Goal: Transaction & Acquisition: Purchase product/service

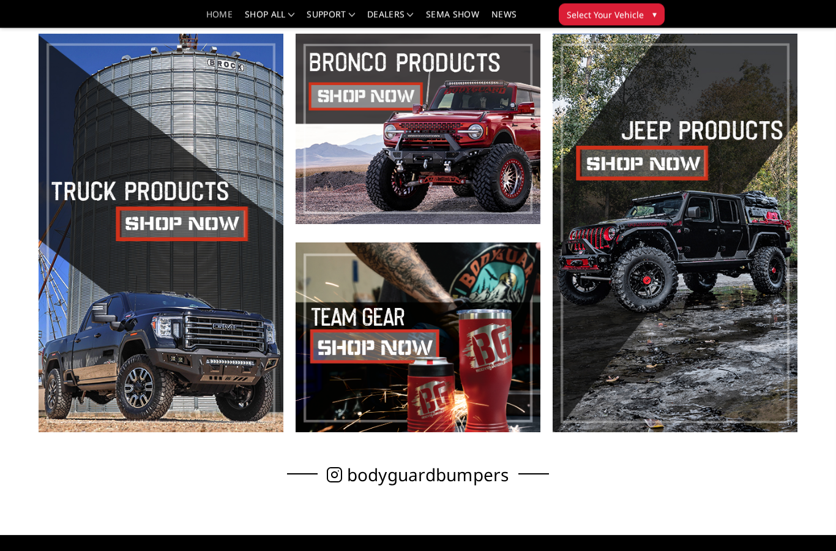
scroll to position [414, 0]
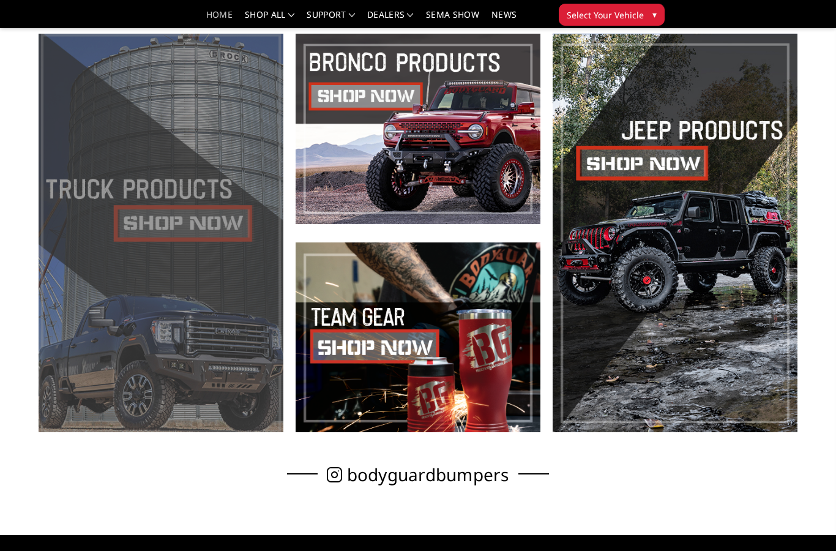
click at [158, 227] on span at bounding box center [161, 233] width 245 height 399
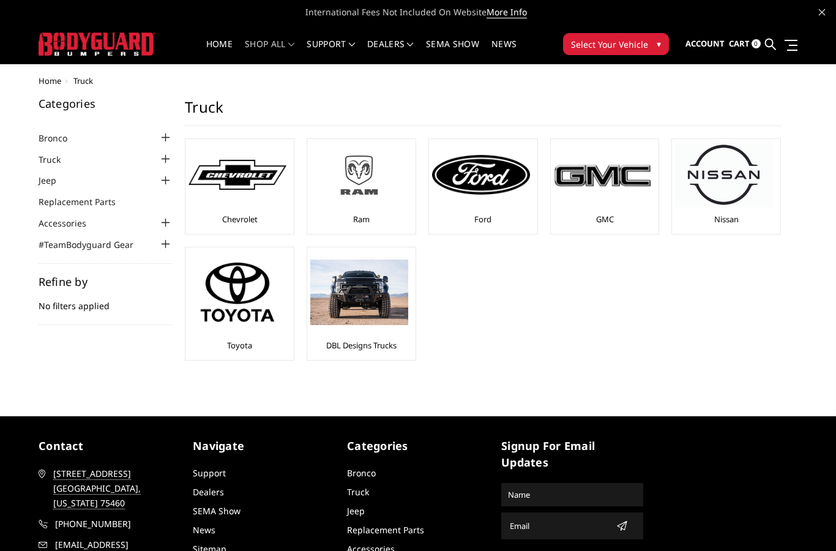
click at [363, 193] on img at bounding box center [359, 175] width 98 height 55
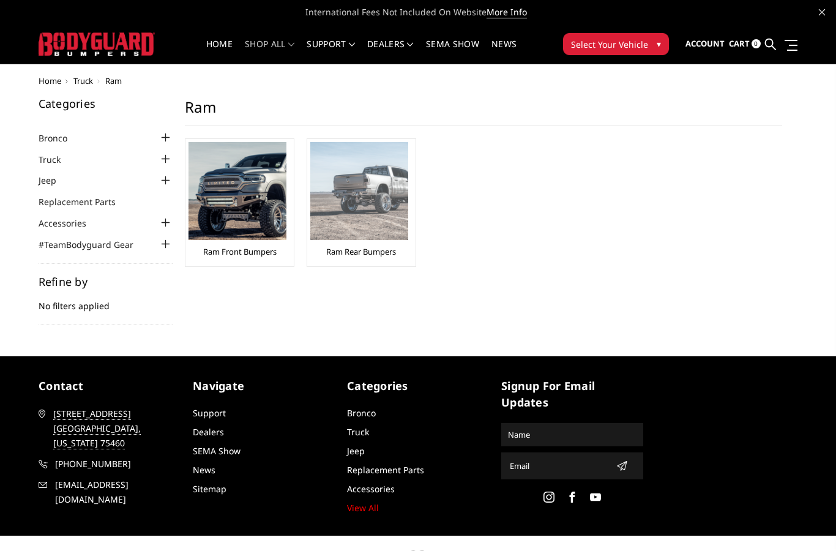
click at [357, 197] on img at bounding box center [359, 191] width 98 height 98
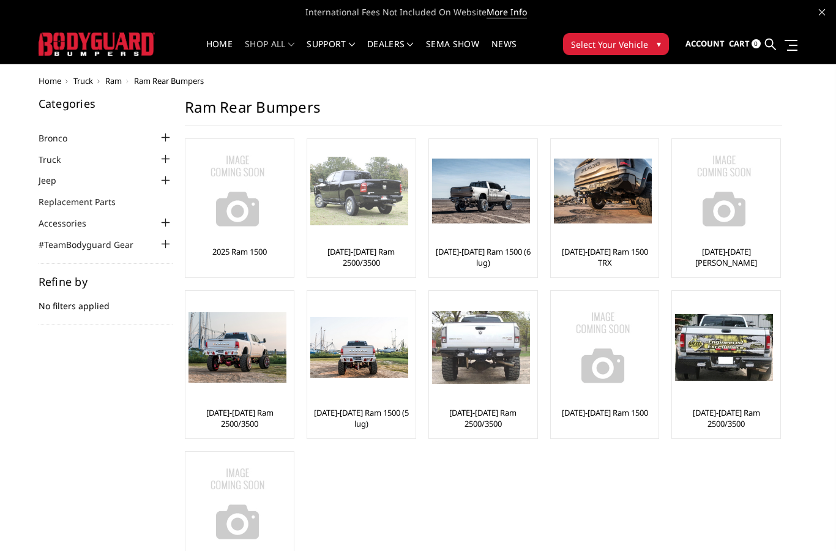
click at [368, 195] on img at bounding box center [359, 191] width 98 height 69
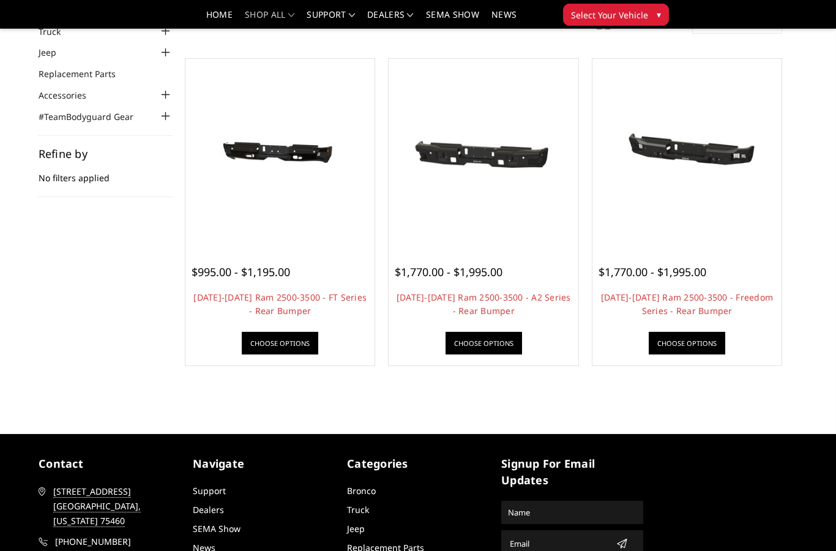
scroll to position [91, 0]
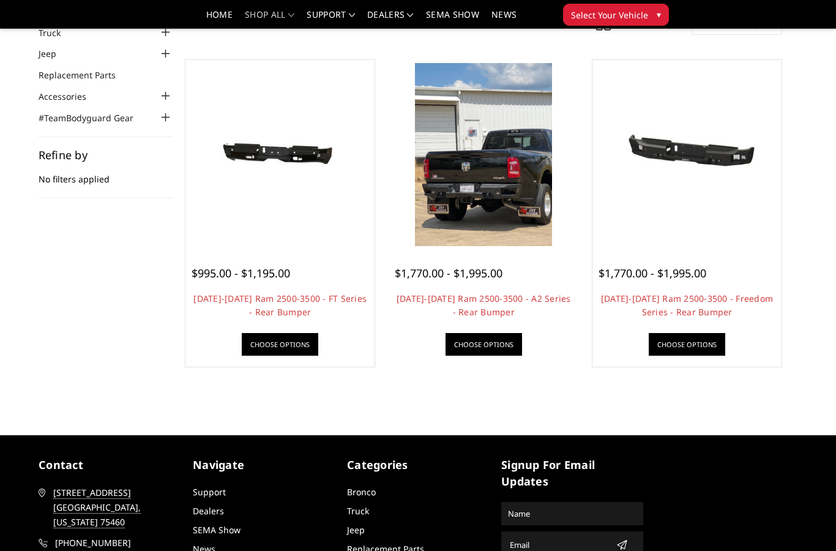
click at [485, 223] on img at bounding box center [484, 154] width 138 height 183
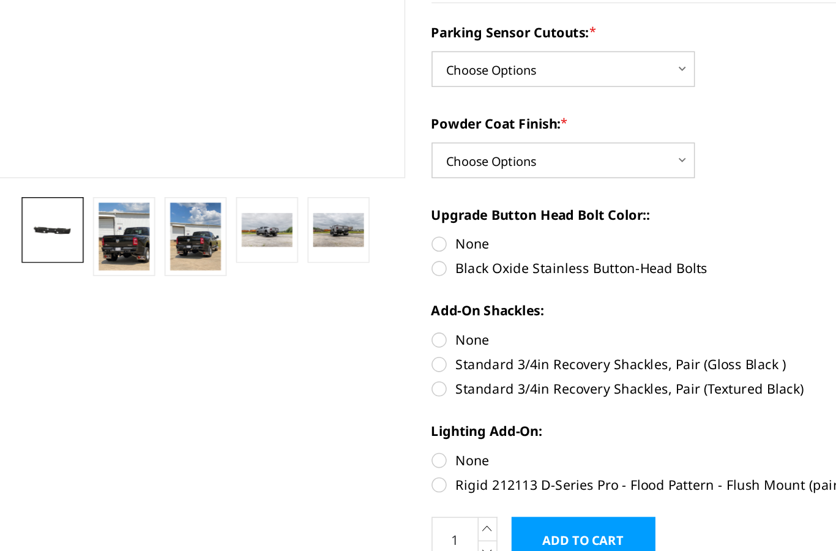
scroll to position [154, 0]
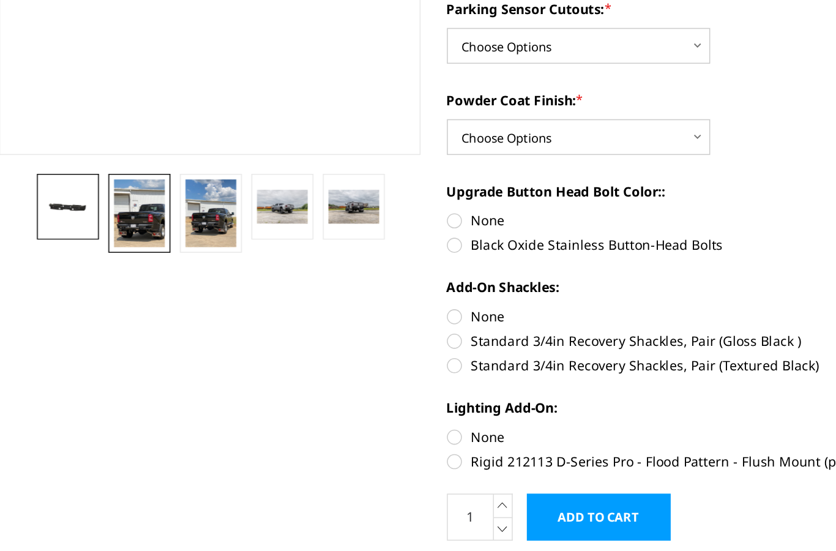
click at [113, 291] on img at bounding box center [129, 313] width 33 height 44
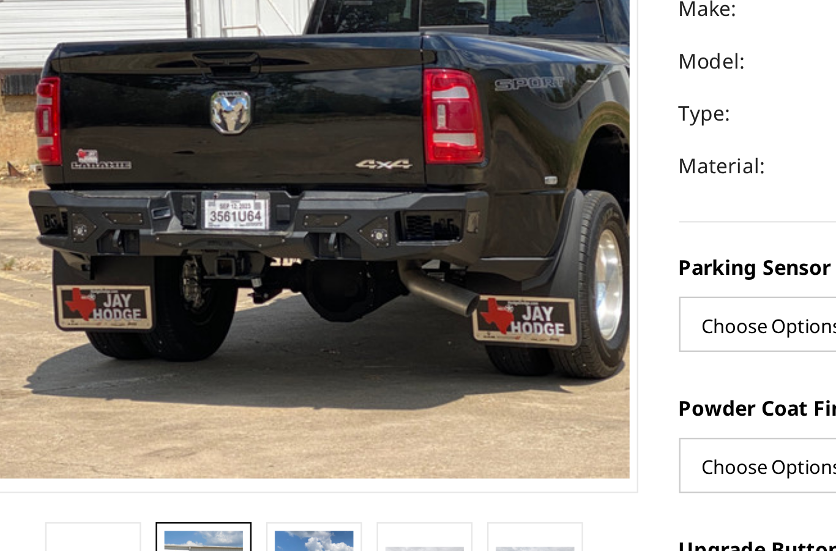
scroll to position [133, 0]
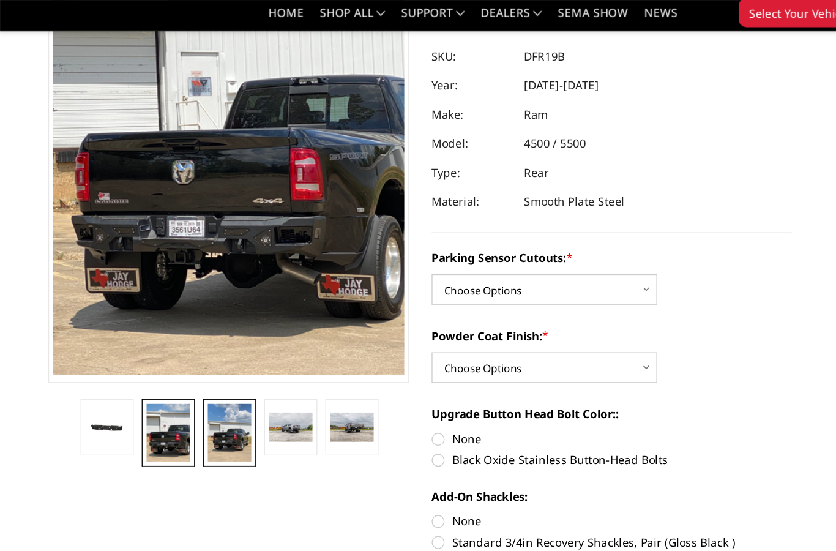
click at [170, 321] on img at bounding box center [176, 334] width 33 height 44
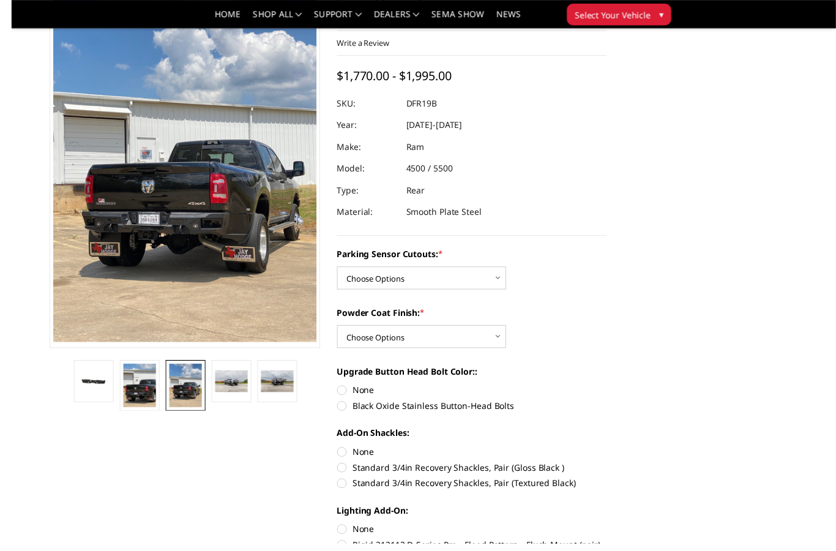
scroll to position [80, 0]
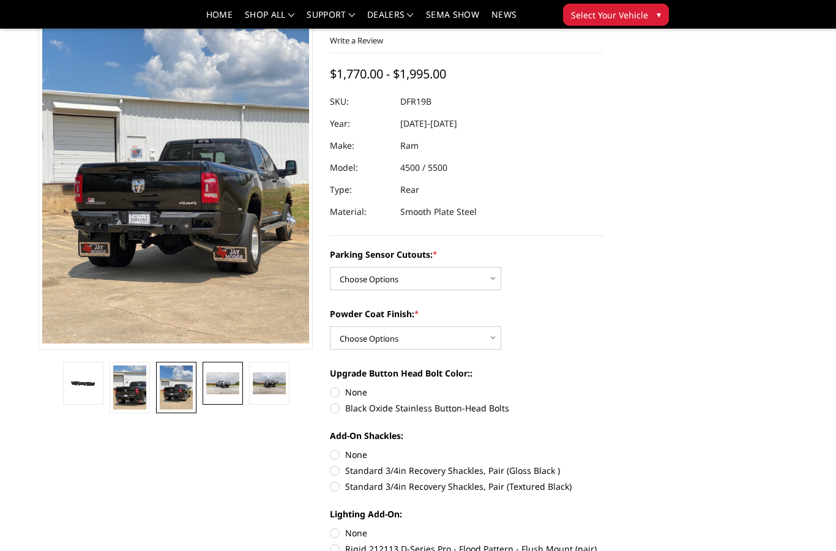
click at [221, 383] on img at bounding box center [222, 383] width 33 height 22
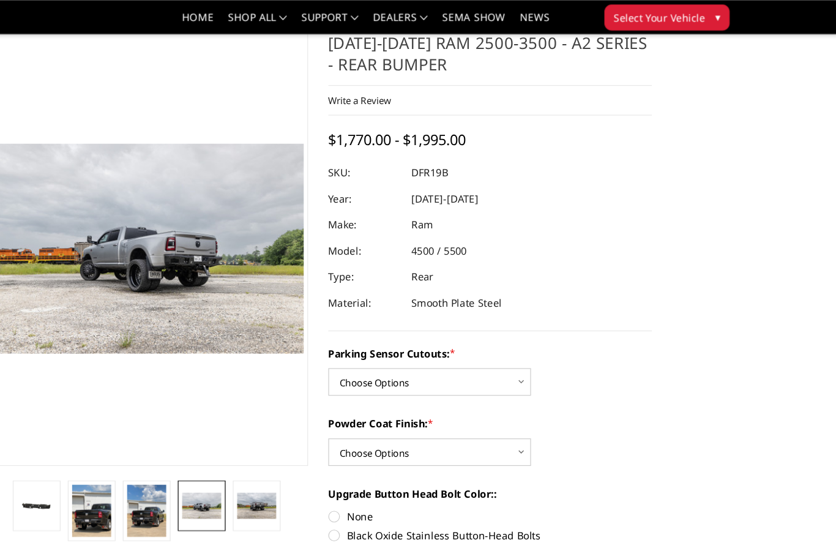
scroll to position [33, 0]
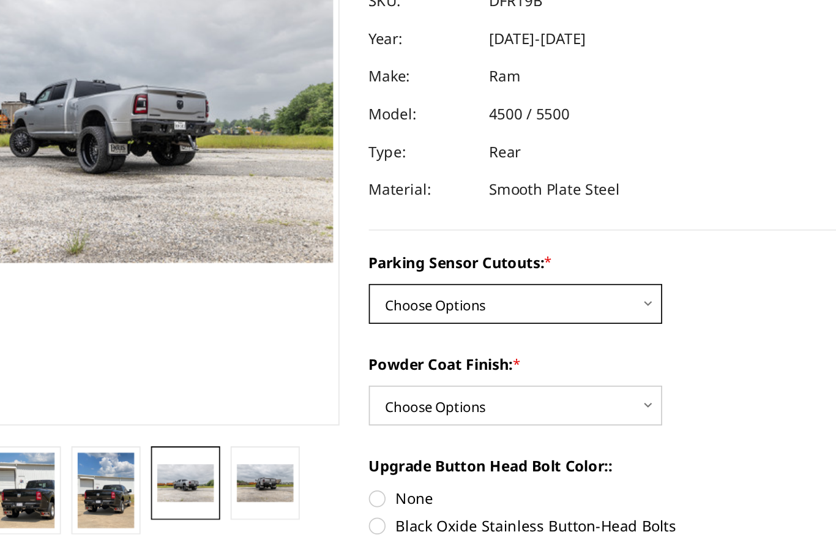
click at [364, 313] on select "Choose Options No - Without Parking Sensor Cutouts Yes - With Parking Sensor Cu…" at bounding box center [415, 324] width 171 height 23
select select "2165"
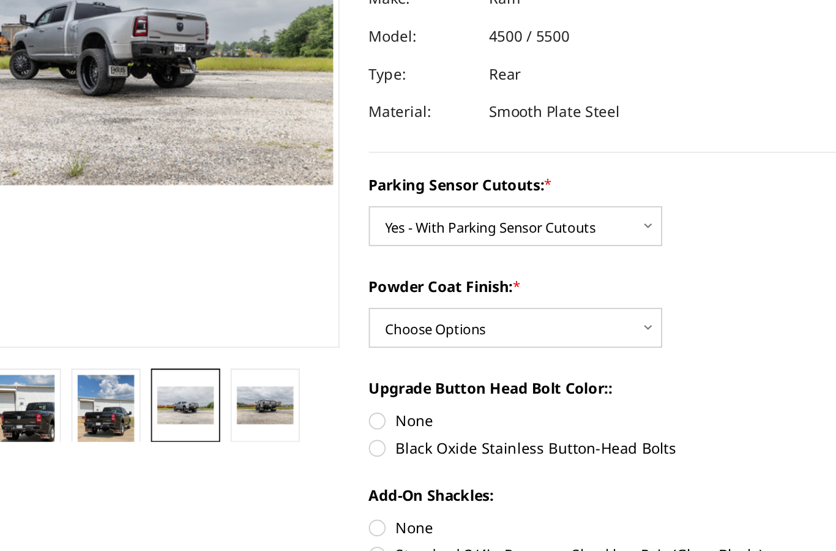
click at [373, 373] on select "Choose Options Bare Metal Textured Black Powder Coat" at bounding box center [415, 384] width 171 height 23
select select "2167"
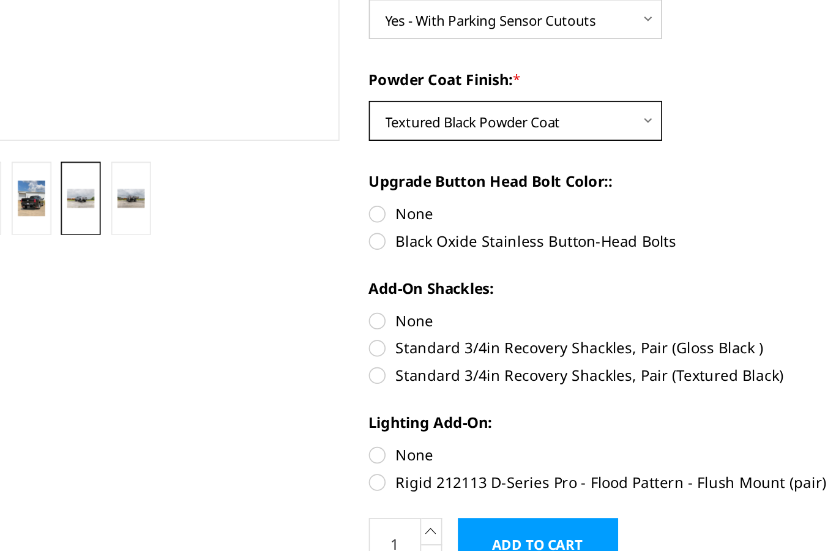
scroll to position [147, 0]
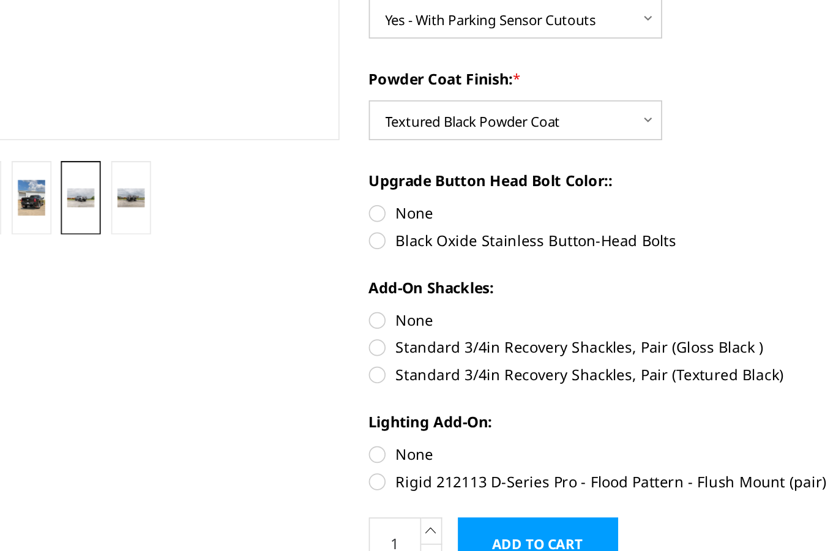
click at [330, 334] on label "Black Oxide Stainless Button-Head Bolts" at bounding box center [467, 340] width 274 height 13
click at [604, 318] on input "Black Oxide Stainless Button-Head Bolts" at bounding box center [604, 318] width 1 height 1
radio input "true"
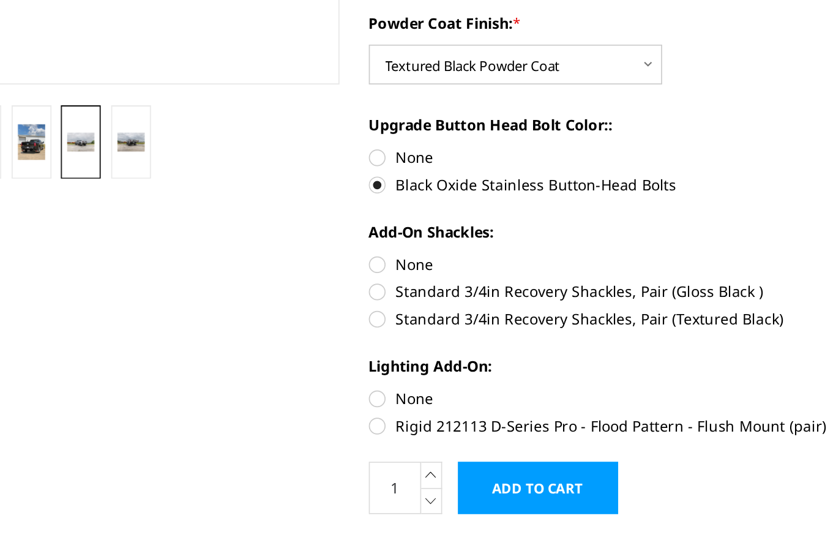
scroll to position [181, 0]
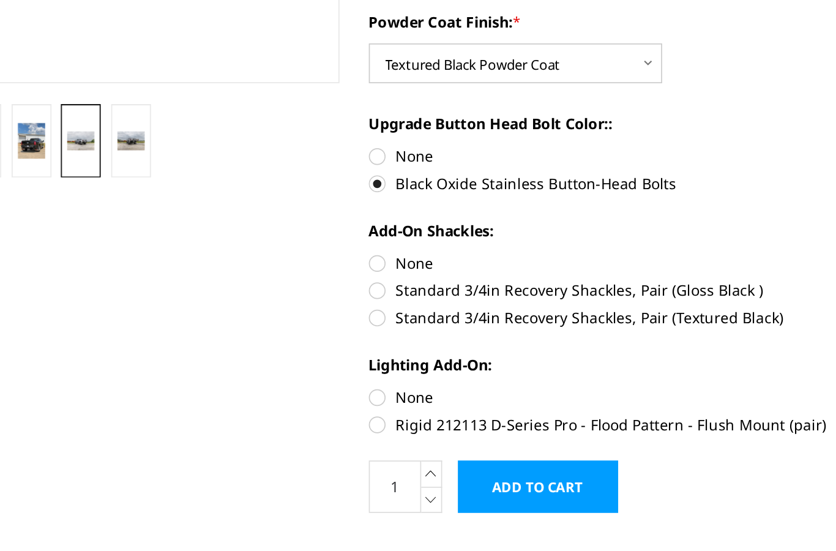
click at [330, 379] on label "Standard 3/4in Recovery Shackles, Pair (Textured Black)" at bounding box center [467, 385] width 274 height 13
click at [604, 363] on input "Standard 3/4in Recovery Shackles, Pair (Textured Black)" at bounding box center [604, 363] width 1 height 1
radio input "true"
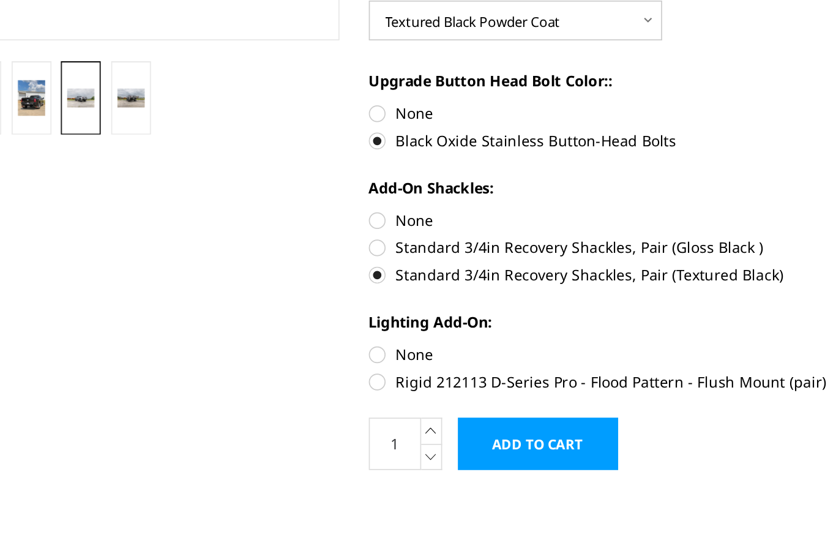
scroll to position [209, 0]
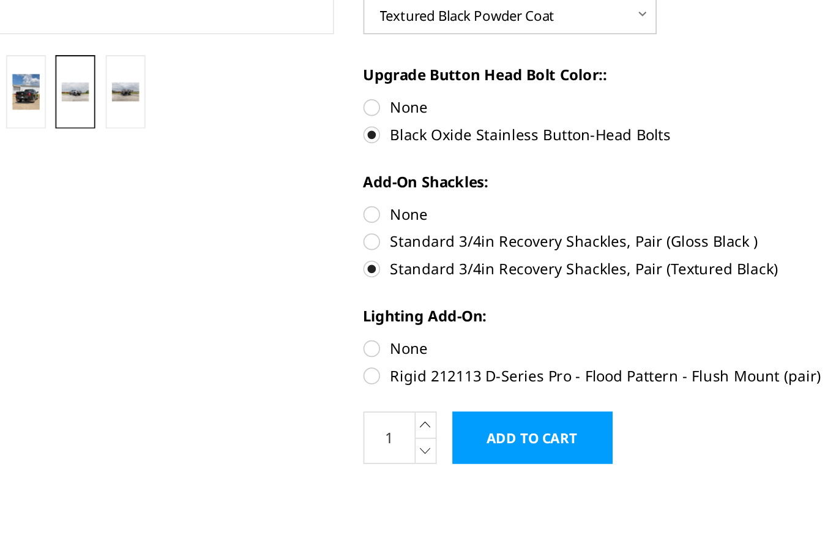
click at [330, 319] on label "None" at bounding box center [467, 325] width 274 height 13
click at [330, 319] on input "None" at bounding box center [330, 319] width 1 height 1
radio input "true"
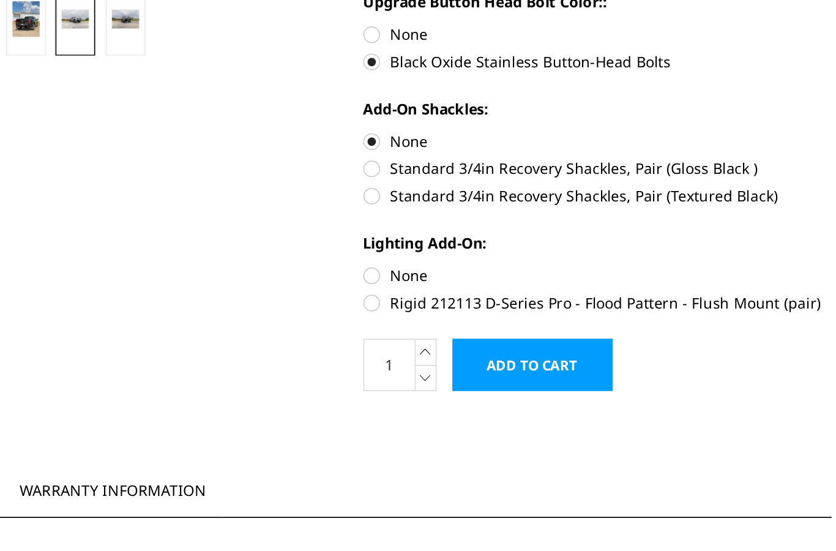
scroll to position [252, 0]
click at [330, 370] on label "Rigid 212113 D-Series Pro - Flood Pattern - Flush Mount (pair)" at bounding box center [467, 376] width 274 height 13
click at [604, 354] on input "Rigid 212113 D-Series Pro - Flood Pattern - Flush Mount (pair)" at bounding box center [604, 354] width 1 height 1
radio input "true"
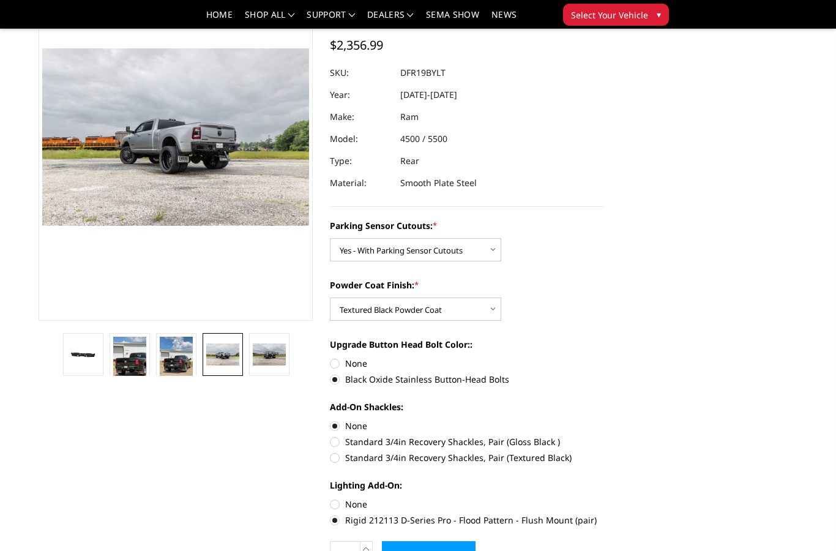
scroll to position [0, 0]
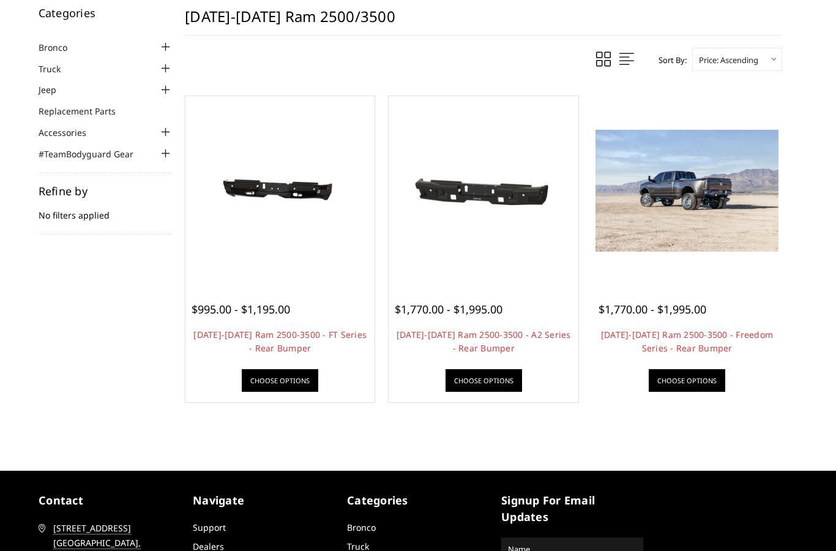
click at [719, 200] on img at bounding box center [687, 191] width 183 height 122
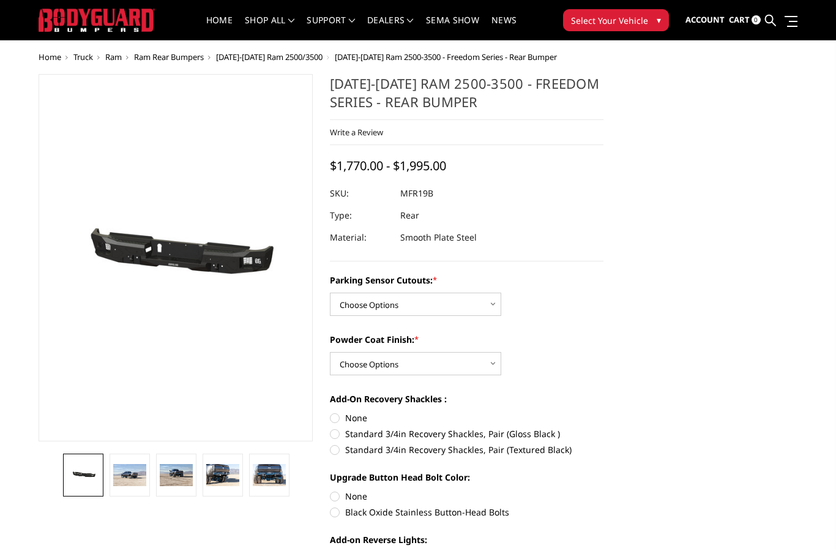
scroll to position [23, 0]
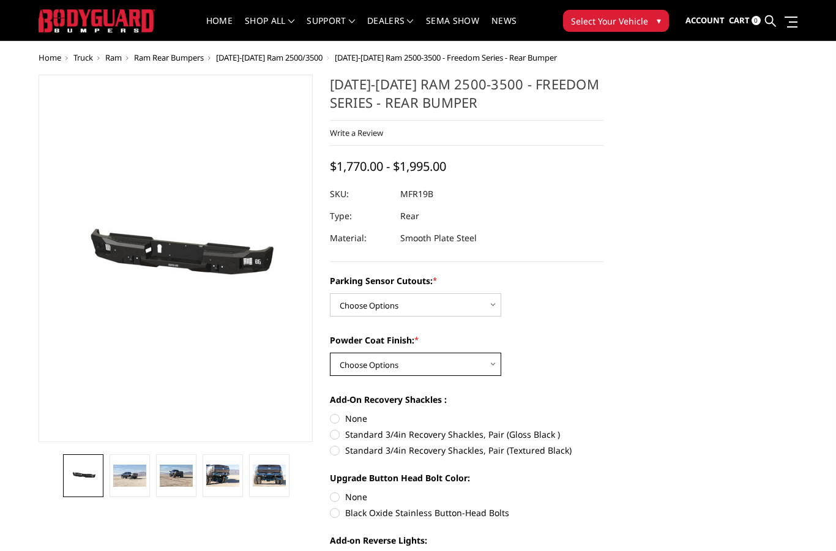
click at [458, 360] on select "Choose Options Bare Metal Texture Black Powder Coat" at bounding box center [415, 364] width 171 height 23
click at [478, 301] on select "Choose Options No - Without Parking Sensor Cutouts Yes - With Parking Sensor Cu…" at bounding box center [415, 304] width 171 height 23
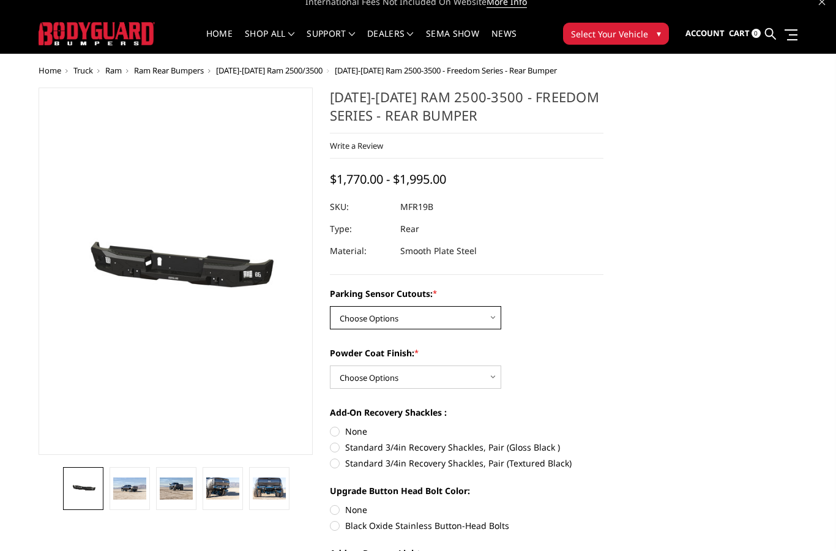
scroll to position [10, 0]
click at [132, 482] on img at bounding box center [129, 488] width 33 height 22
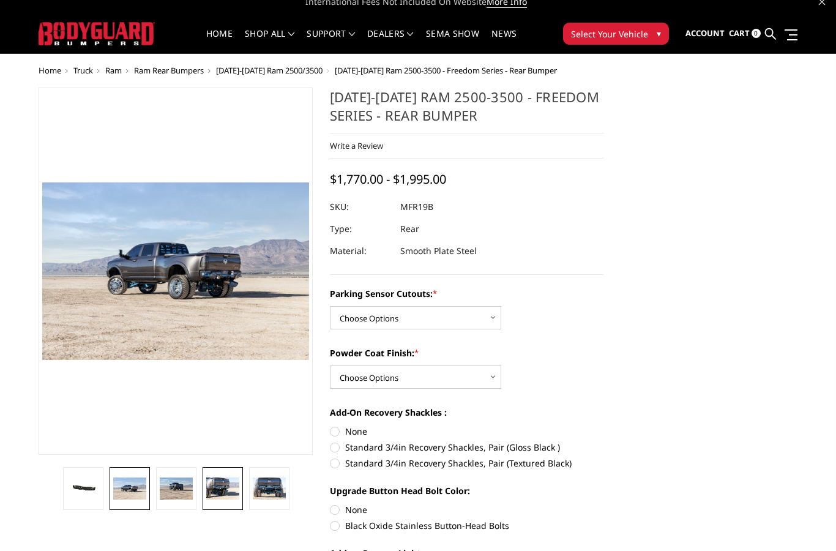
click at [219, 481] on img at bounding box center [222, 488] width 33 height 22
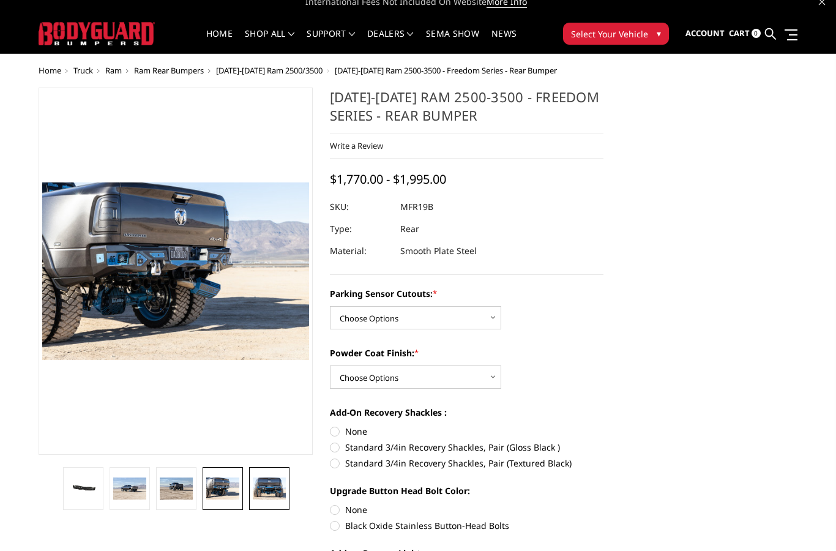
click at [263, 492] on img at bounding box center [269, 488] width 33 height 22
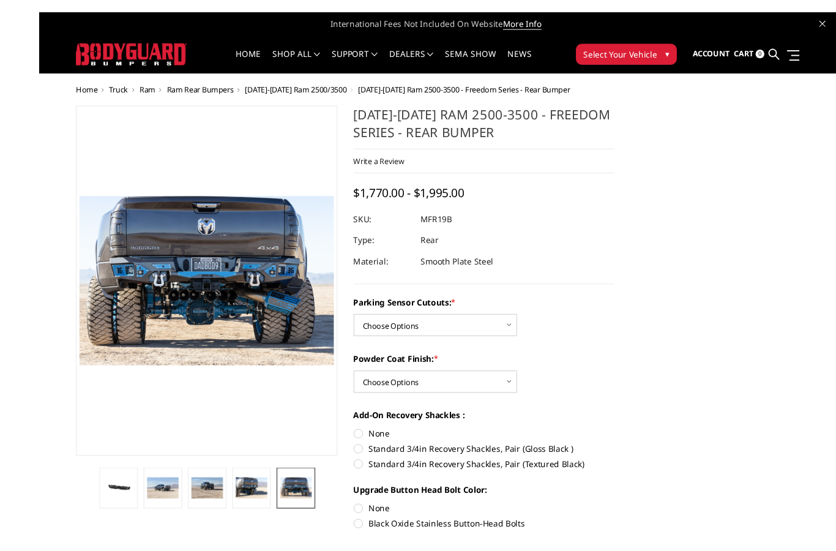
scroll to position [72, 0]
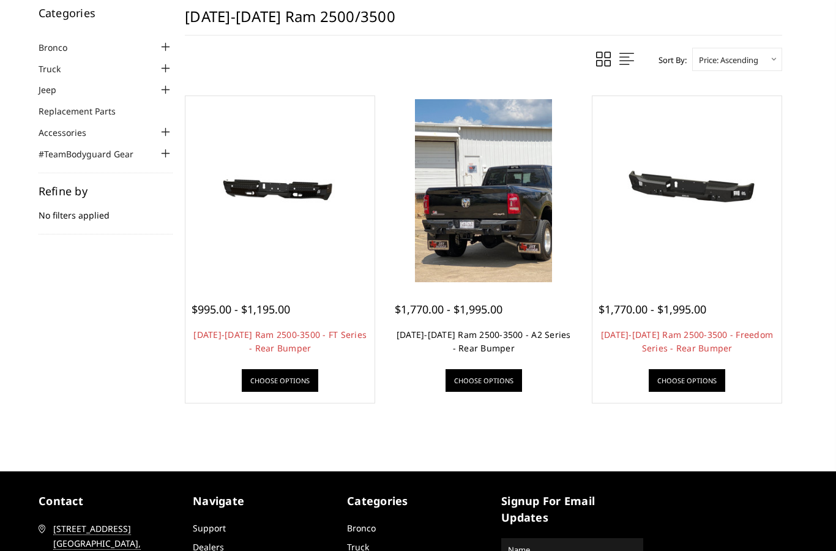
click at [504, 329] on link "[DATE]-[DATE] Ram 2500-3500 - A2 Series - Rear Bumper" at bounding box center [484, 341] width 174 height 25
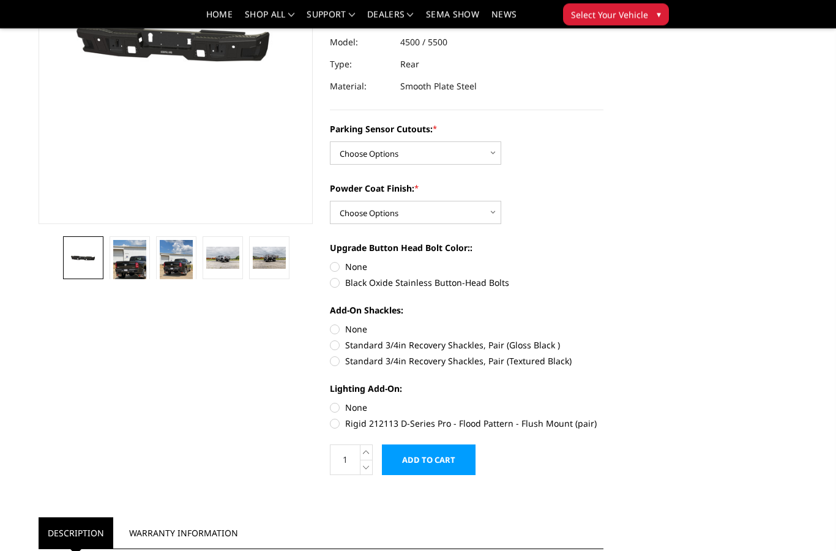
scroll to position [205, 0]
click at [135, 268] on img at bounding box center [129, 262] width 33 height 44
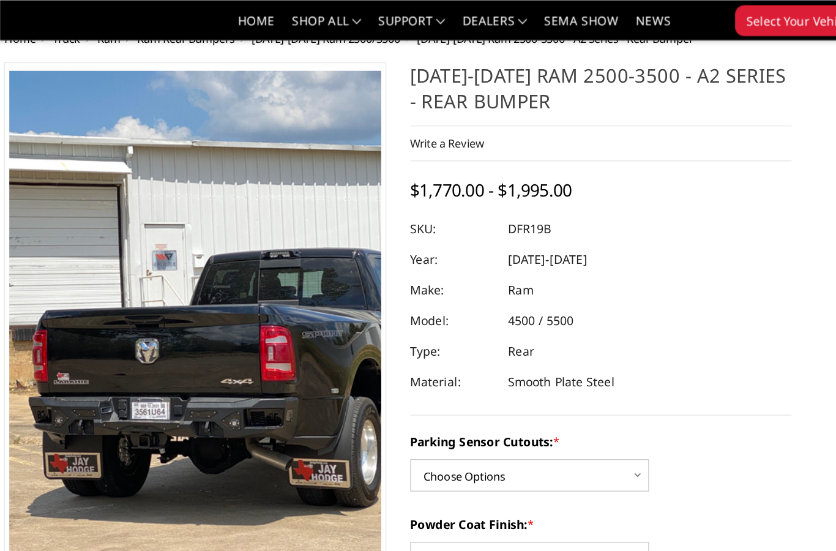
scroll to position [0, 0]
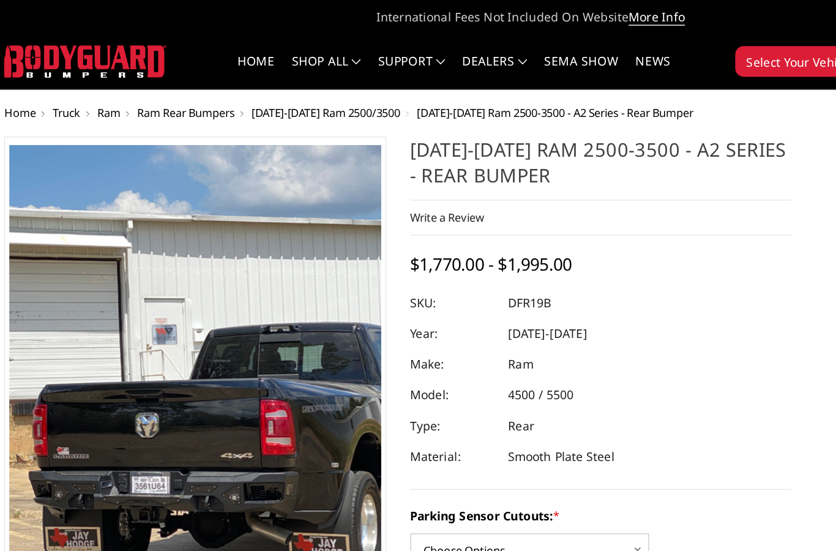
click at [105, 81] on span "Ram" at bounding box center [113, 80] width 17 height 11
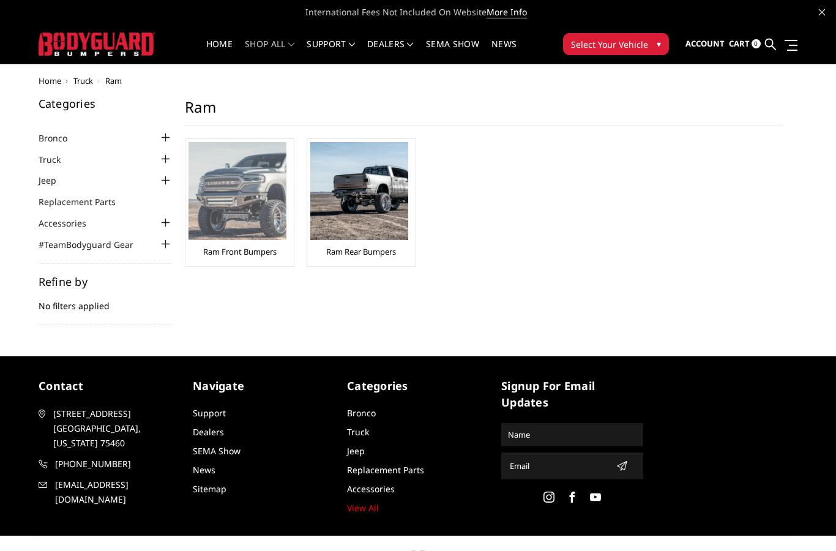
click at [219, 212] on img at bounding box center [238, 191] width 98 height 98
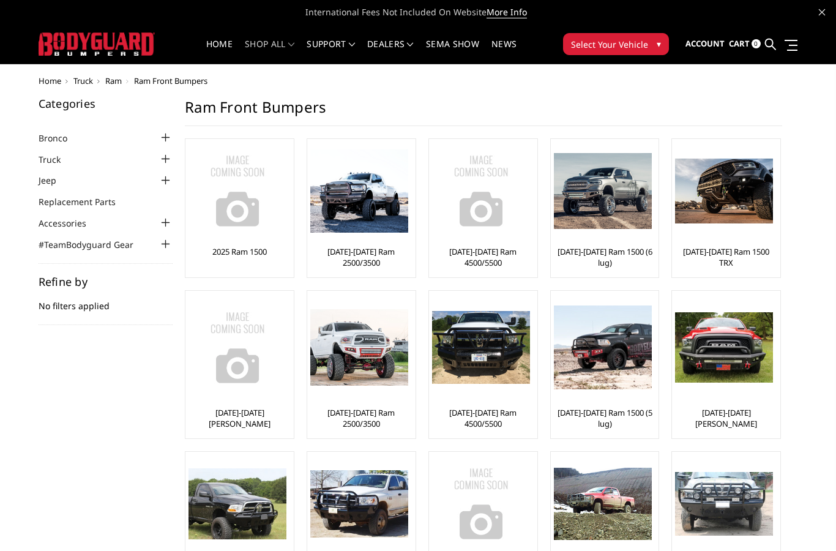
scroll to position [20, 0]
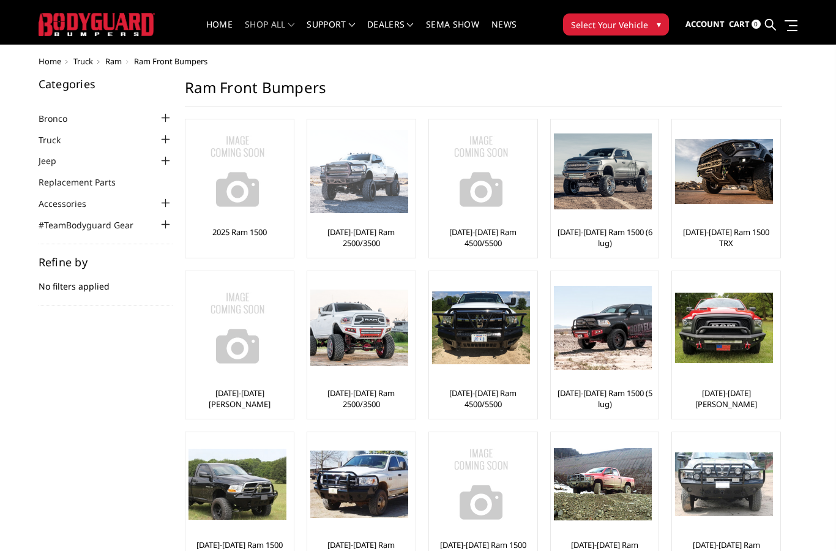
click at [354, 196] on img at bounding box center [359, 172] width 98 height 84
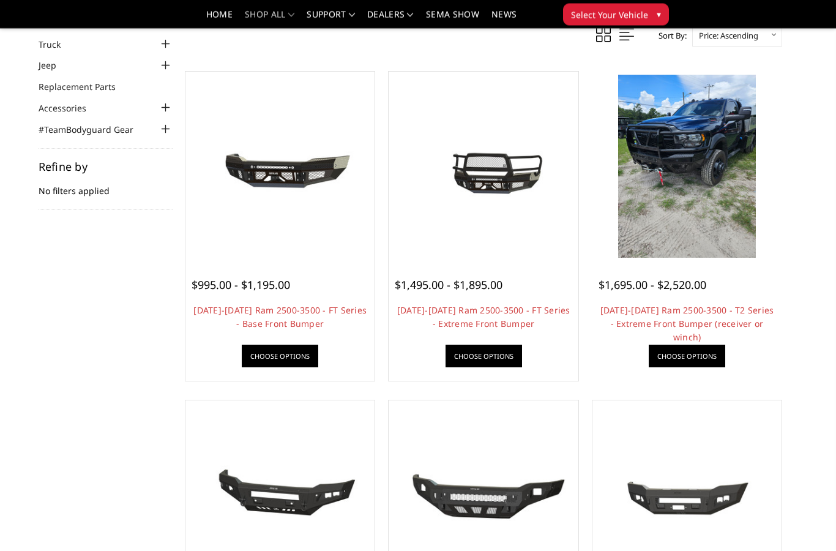
scroll to position [79, 0]
click at [646, 219] on img at bounding box center [687, 166] width 138 height 183
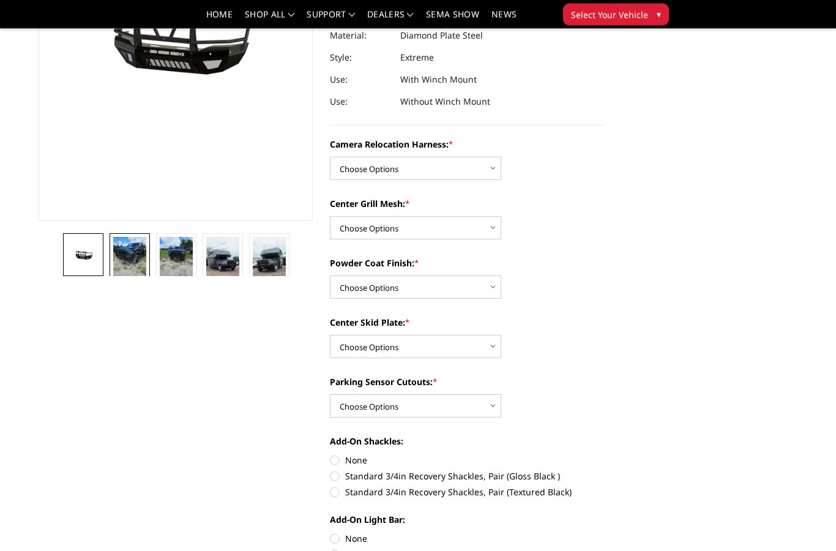
click at [145, 261] on img at bounding box center [129, 260] width 33 height 44
